Goal: Transaction & Acquisition: Purchase product/service

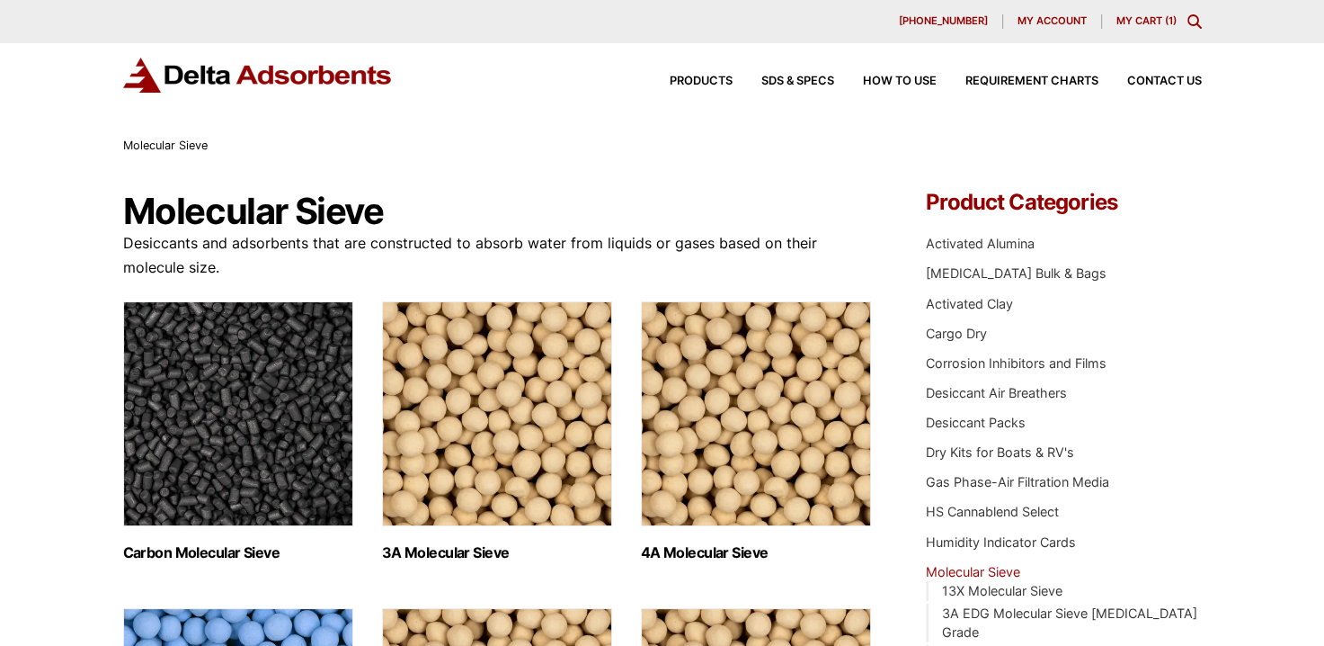
click at [1154, 17] on link "My Cart ( 1 )" at bounding box center [1147, 20] width 60 height 13
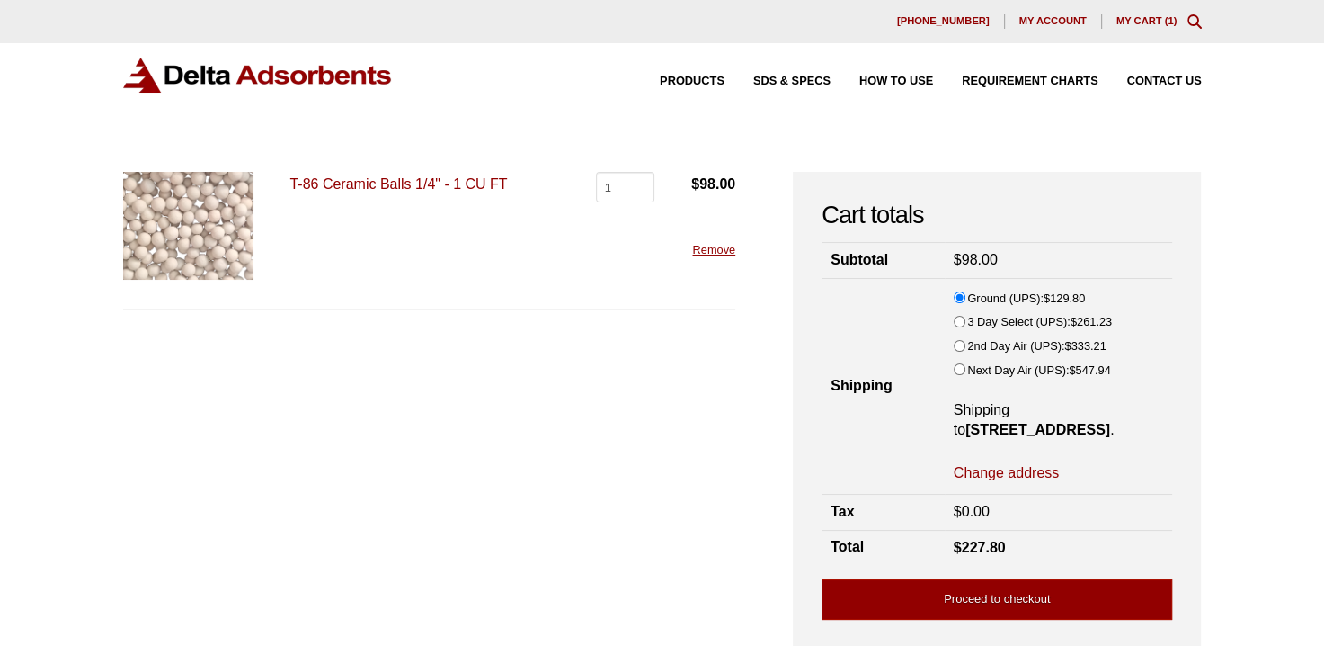
click at [197, 234] on img at bounding box center [188, 226] width 130 height 108
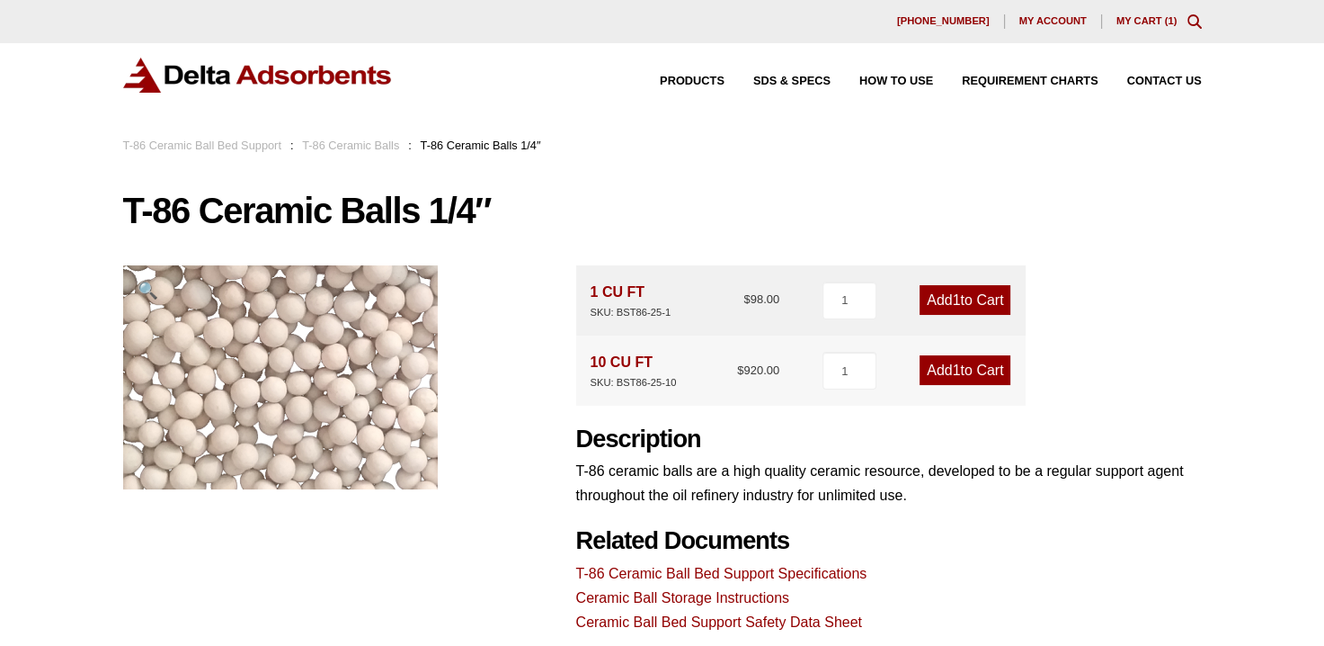
click at [1279, 126] on div "Products SDS & SPECS How to Use Requirement Charts Contact Us" at bounding box center [662, 89] width 1324 height 93
click at [1151, 19] on link "My Cart ( 1 )" at bounding box center [1147, 20] width 61 height 11
